Goal: Task Accomplishment & Management: Manage account settings

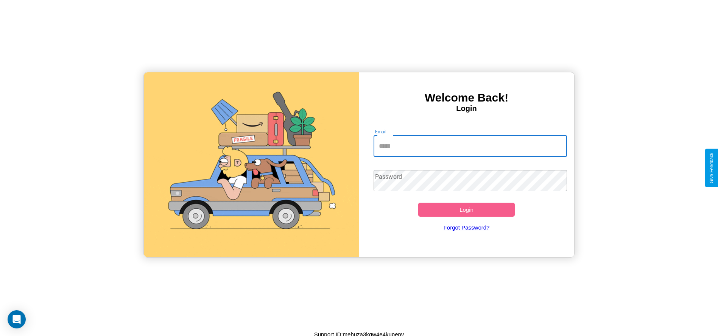
click at [470, 146] on input "Email" at bounding box center [471, 146] width 194 height 21
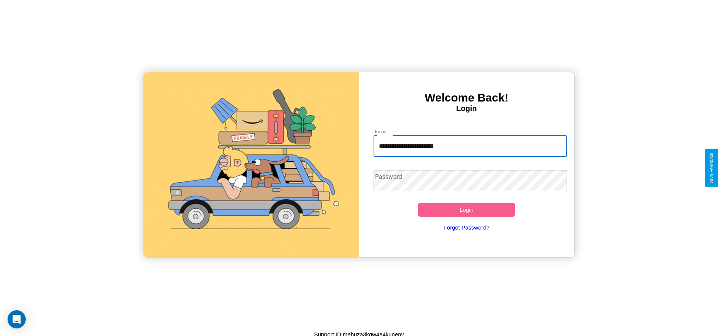
type input "**********"
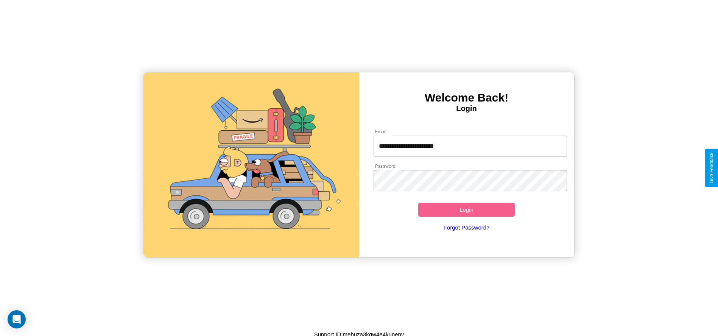
click at [467, 209] on button "Login" at bounding box center [467, 210] width 97 height 14
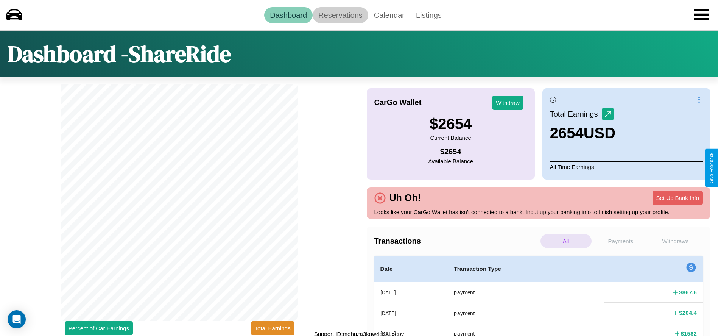
click at [340, 15] on link "Reservations" at bounding box center [341, 15] width 56 height 16
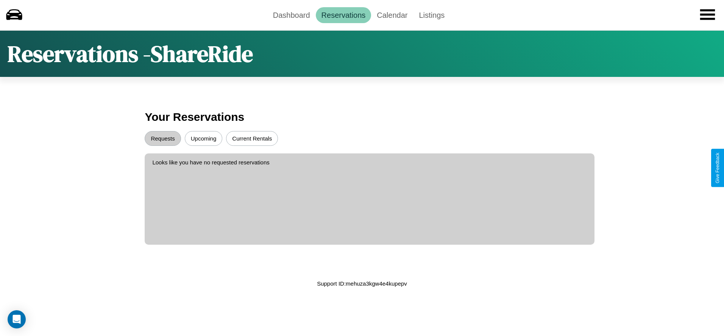
click at [203, 138] on button "Upcoming" at bounding box center [204, 138] width 38 height 15
click at [163, 138] on button "Requests" at bounding box center [163, 138] width 36 height 15
click at [392, 15] on link "Calendar" at bounding box center [392, 15] width 42 height 16
